Goal: Task Accomplishment & Management: Use online tool/utility

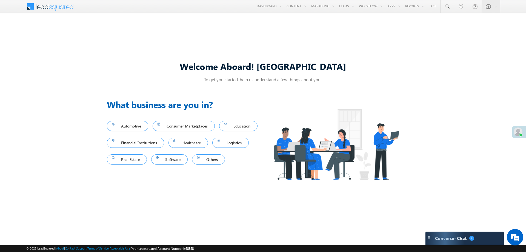
drag, startPoint x: 95, startPoint y: 57, endPoint x: 104, endPoint y: 40, distance: 18.5
click at [95, 57] on div "Welcome Aboard! [GEOGRAPHIC_DATA] To get you started, help us understand a few …" at bounding box center [263, 125] width 526 height 215
click at [141, 52] on div "Welcome Aboard! [GEOGRAPHIC_DATA] To get you started, help us understand a few …" at bounding box center [263, 125] width 526 height 215
click at [365, 18] on link "Automation" at bounding box center [379, 19] width 44 height 12
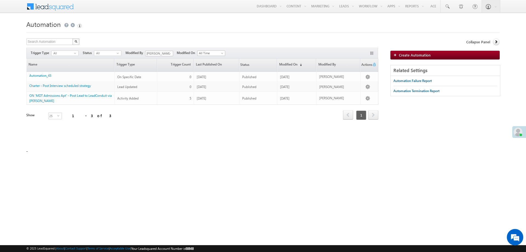
click at [193, 132] on div "Search Automation X 3 results found Actions Select rows to see actions Actions …" at bounding box center [202, 92] width 352 height 109
